Goal: Task Accomplishment & Management: Manage account settings

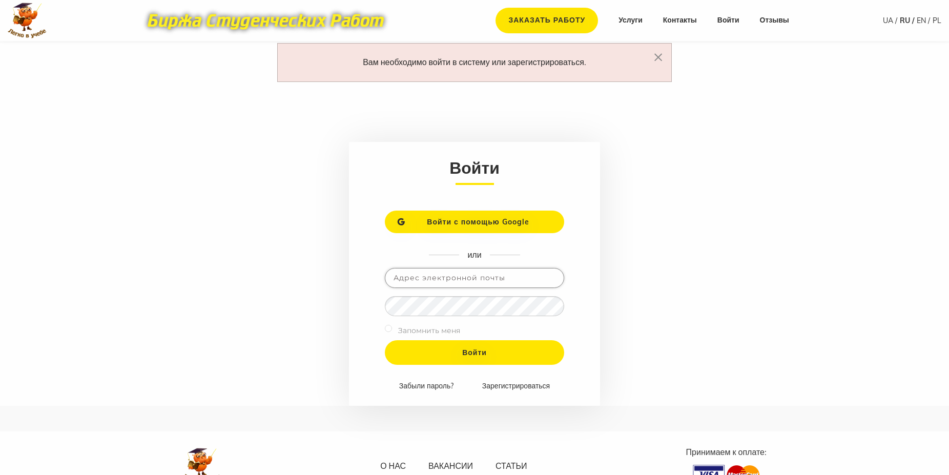
paste input "oina97077@gmail.com"
type input "oina97077@gmail.com"
click at [446, 355] on input "Войти" at bounding box center [474, 352] width 179 height 25
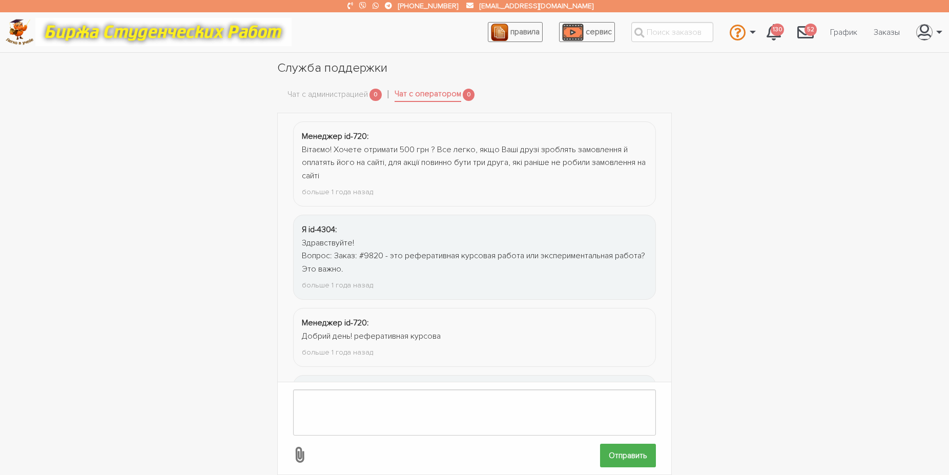
scroll to position [1097, 0]
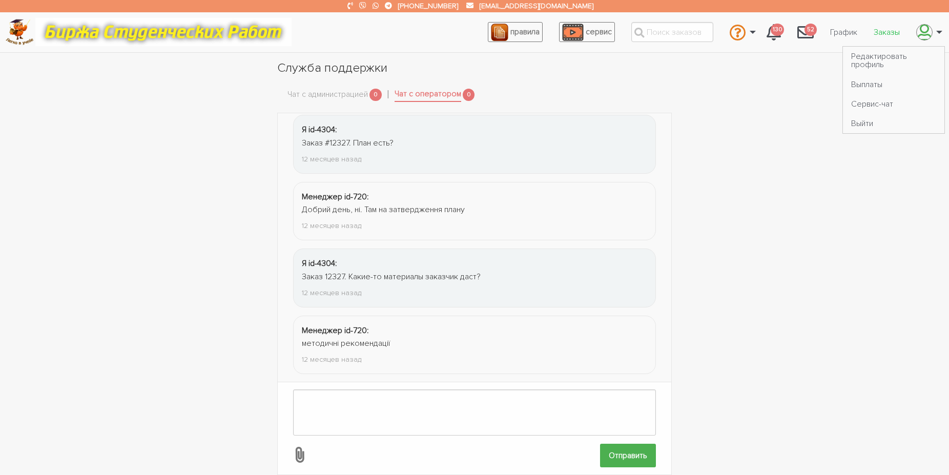
click at [892, 30] on link "Заказы" at bounding box center [886, 32] width 43 height 19
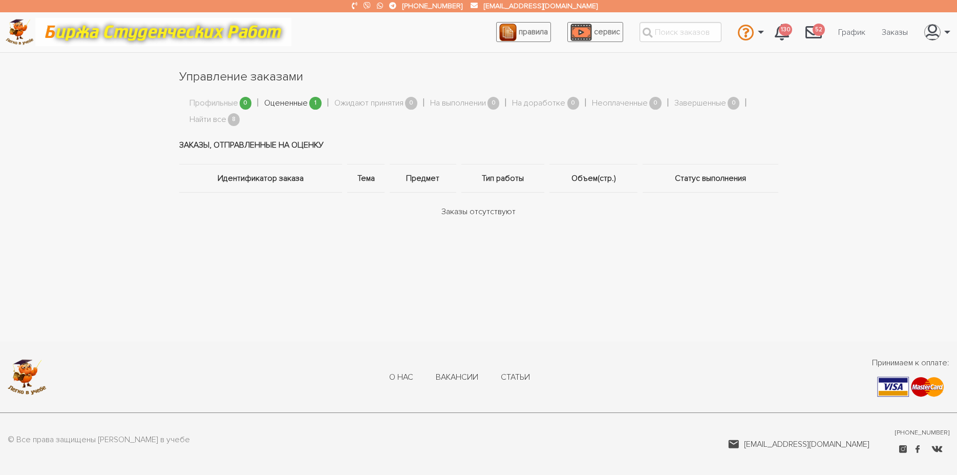
click at [286, 103] on link "Оцененные" at bounding box center [286, 103] width 44 height 13
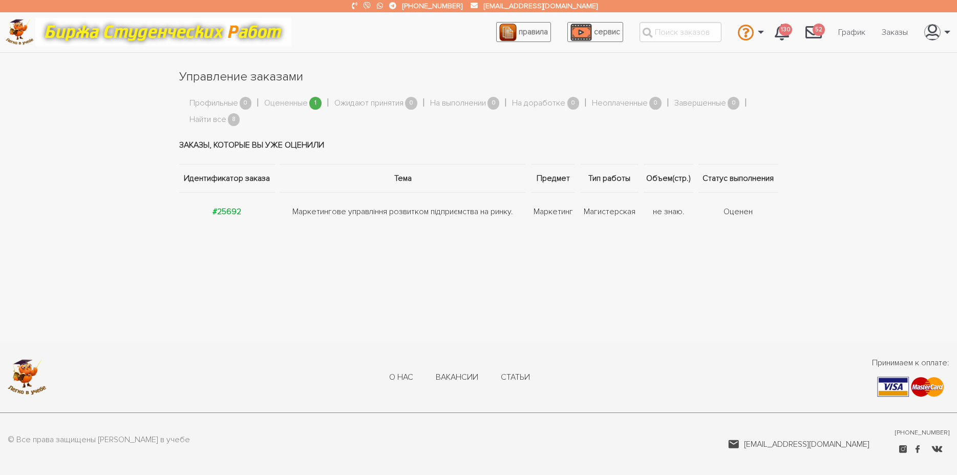
click at [315, 211] on td "Маркетингове управління розвитком підприємства на ринку." at bounding box center [403, 212] width 251 height 38
click at [232, 210] on strong "#25692" at bounding box center [227, 211] width 29 height 10
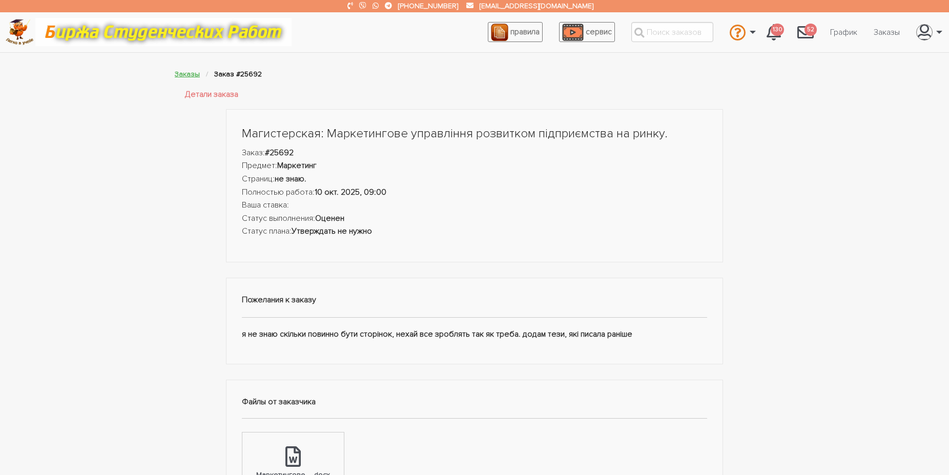
click at [185, 72] on link "Заказы" at bounding box center [187, 74] width 25 height 9
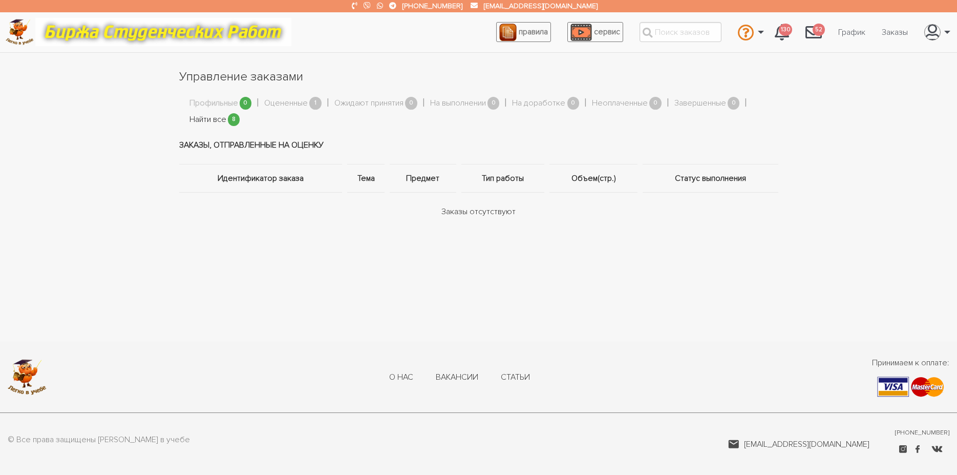
click at [216, 120] on link "Найти все" at bounding box center [208, 119] width 37 height 13
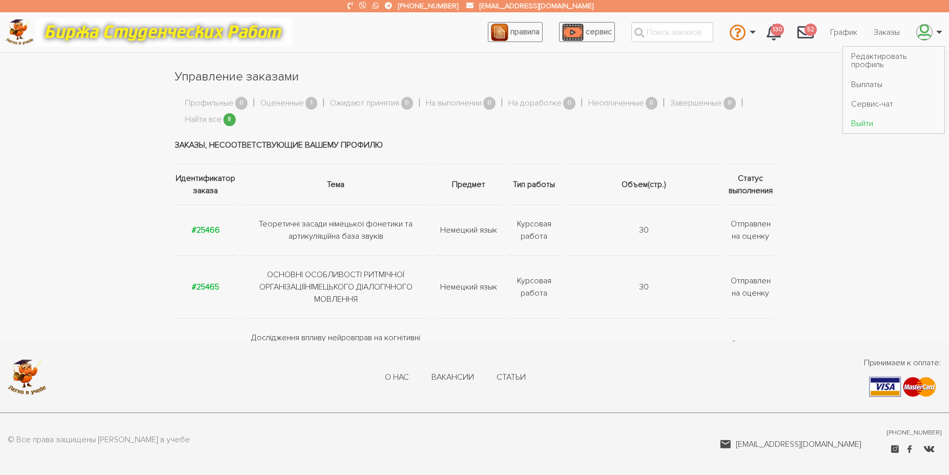
click at [881, 121] on link "Выйти" at bounding box center [893, 123] width 101 height 19
